Goal: Transaction & Acquisition: Purchase product/service

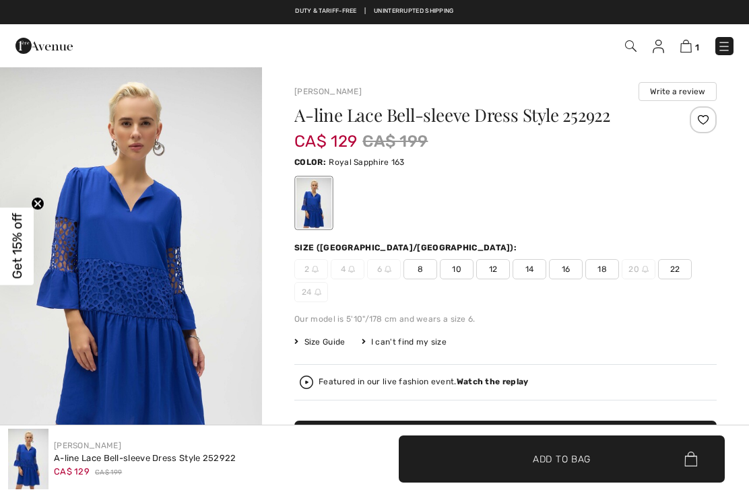
checkbox input "true"
click at [688, 46] on img at bounding box center [685, 46] width 11 height 13
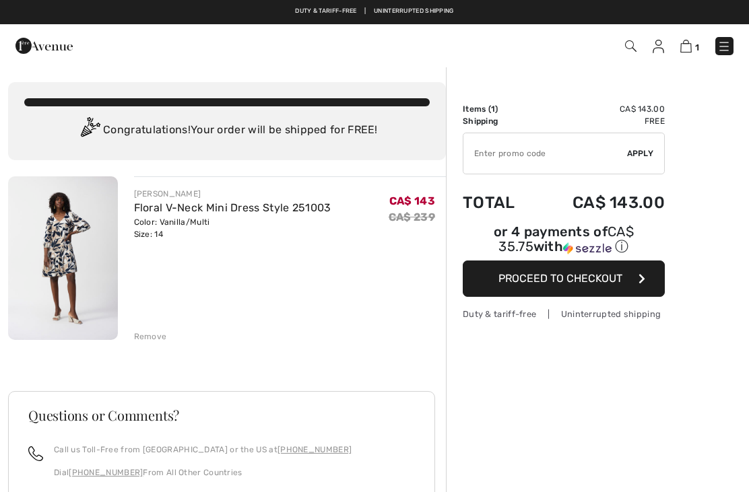
checkbox input "true"
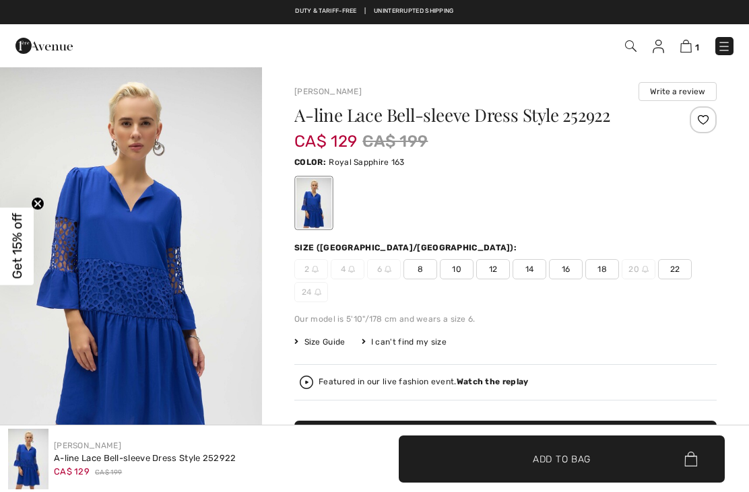
checkbox input "true"
click at [540, 271] on span "14" at bounding box center [530, 269] width 34 height 20
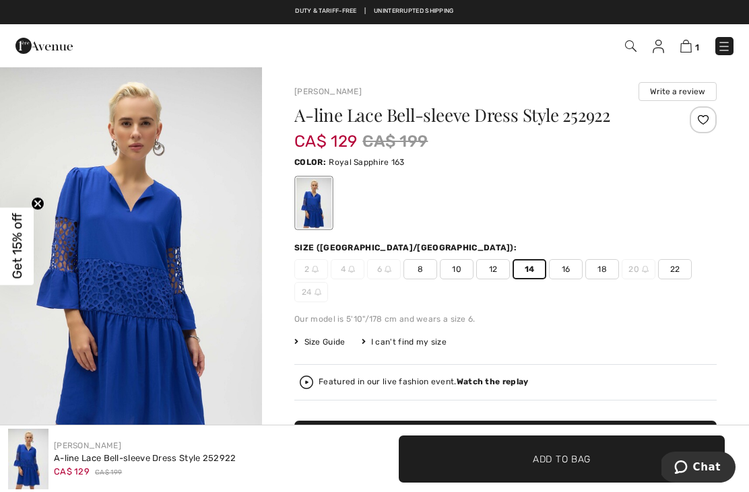
click at [534, 463] on span "Add to Bag" at bounding box center [562, 459] width 58 height 14
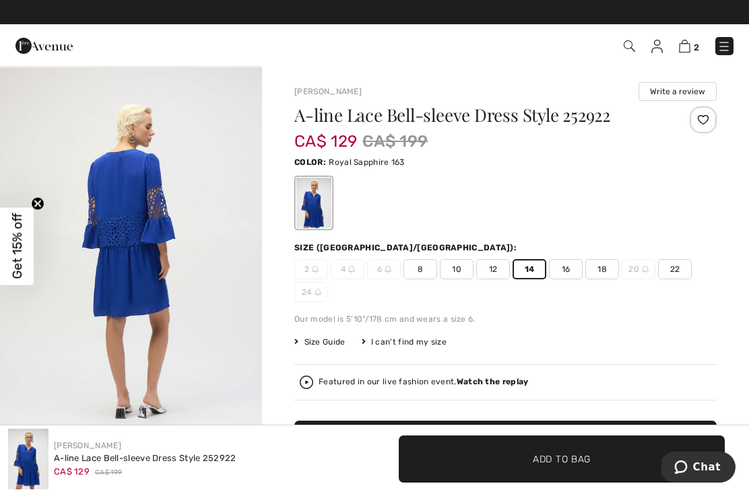
scroll to position [1648, 0]
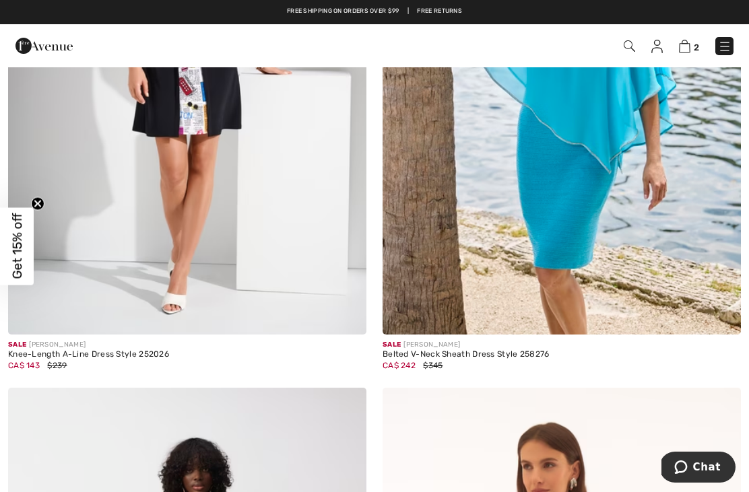
scroll to position [4844, 0]
